Goal: Task Accomplishment & Management: Manage account settings

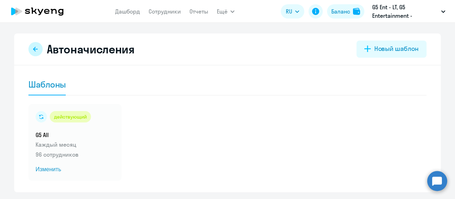
click at [33, 47] on icon at bounding box center [36, 49] width 6 height 6
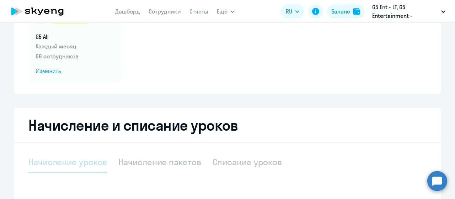
select select "10"
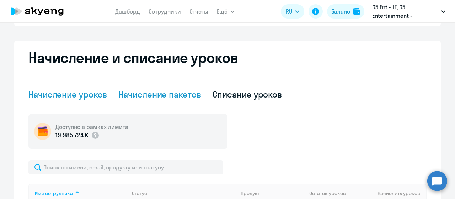
scroll to position [142, 0]
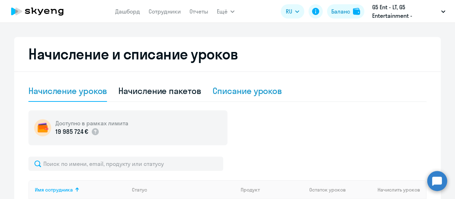
click at [249, 87] on div "Списание уроков" at bounding box center [247, 90] width 70 height 11
select select "10"
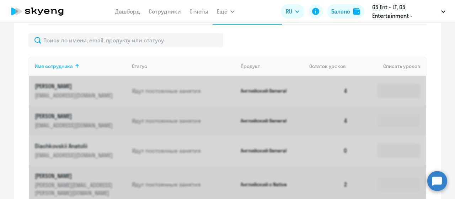
scroll to position [213, 0]
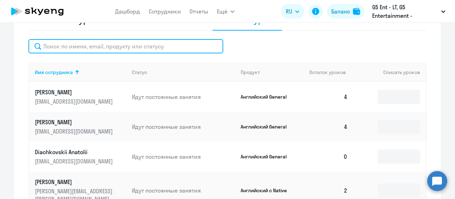
click at [96, 47] on input "text" at bounding box center [125, 46] width 195 height 14
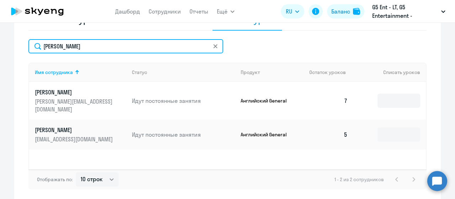
type input "[PERSON_NAME]"
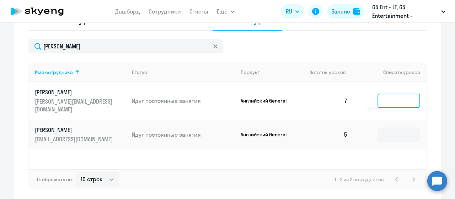
click at [388, 96] on input at bounding box center [398, 100] width 43 height 14
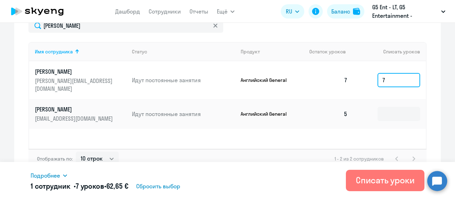
scroll to position [243, 0]
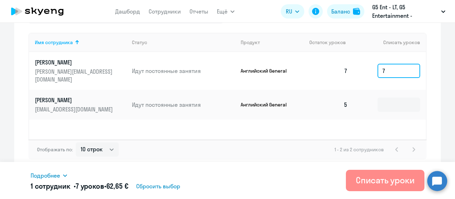
type input "7"
click at [375, 183] on div "Списать уроки" at bounding box center [385, 179] width 59 height 11
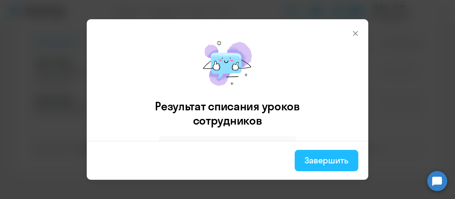
click at [328, 157] on div "Завершить" at bounding box center [326, 159] width 44 height 11
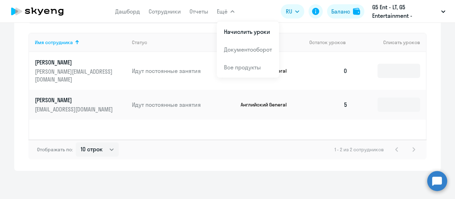
click at [226, 14] on span "Ещё" at bounding box center [222, 11] width 11 height 9
click at [228, 10] on button "Ещё" at bounding box center [226, 11] width 18 height 14
click at [237, 27] on li "Начислить уроки" at bounding box center [248, 32] width 62 height 18
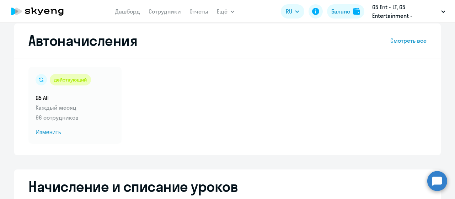
scroll to position [0, 0]
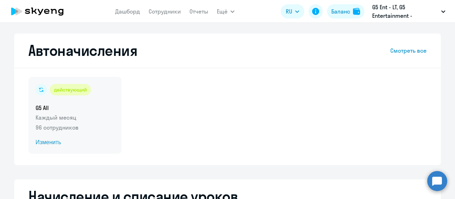
click at [61, 98] on div "действующий G5 All Каждый месяц 96 сотрудников Изменить" at bounding box center [74, 115] width 93 height 77
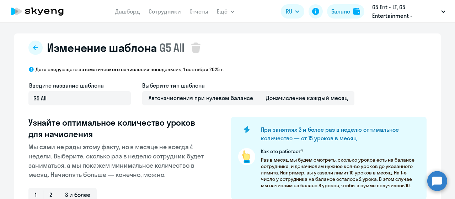
click at [54, 141] on div "Узнайте оптимальное количество уроков для начисления Мы сами не рады этому факт…" at bounding box center [118, 165] width 180 height 97
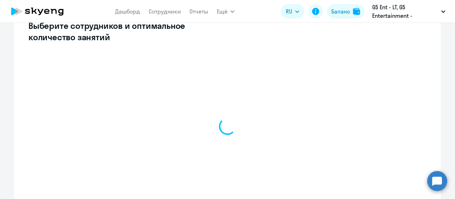
select select "10"
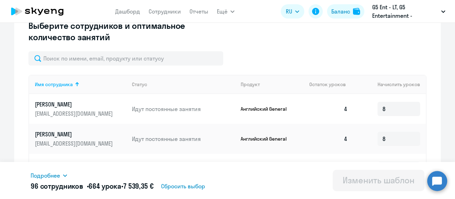
scroll to position [213, 0]
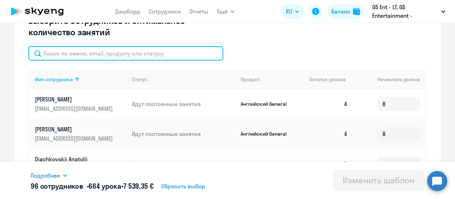
click at [99, 56] on input "text" at bounding box center [125, 53] width 195 height 14
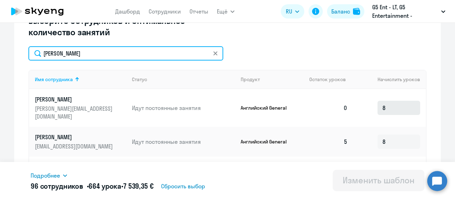
type input "[PERSON_NAME]"
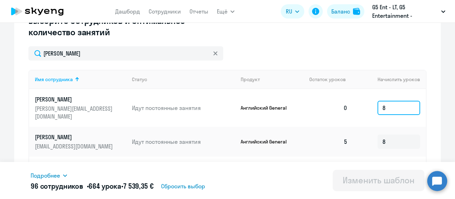
drag, startPoint x: 389, startPoint y: 102, endPoint x: 363, endPoint y: 102, distance: 25.6
click at [363, 102] on td "8" at bounding box center [389, 108] width 72 height 38
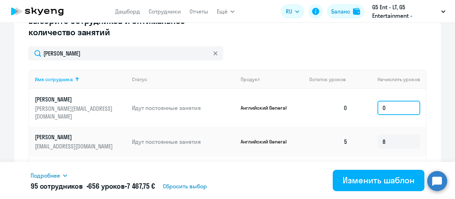
type input "0"
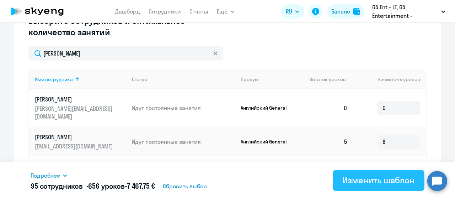
click at [381, 177] on div "Изменить шаблон" at bounding box center [378, 179] width 72 height 11
